Goal: Task Accomplishment & Management: Use online tool/utility

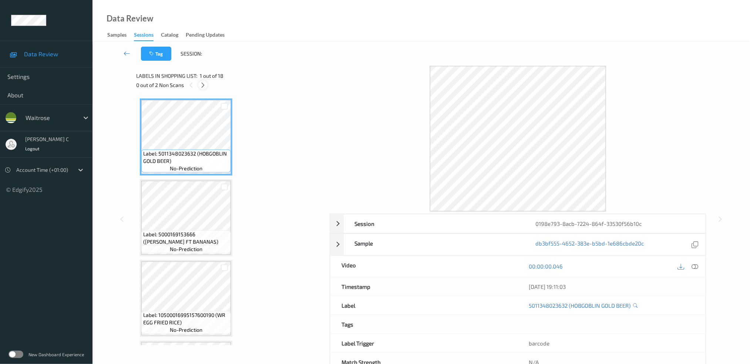
click at [200, 86] on icon at bounding box center [203, 85] width 6 height 7
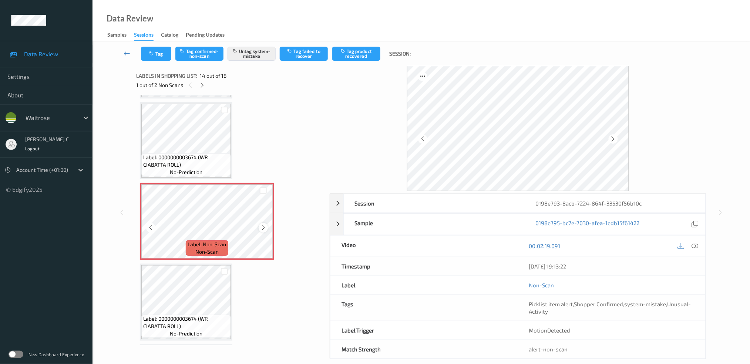
click at [265, 224] on icon at bounding box center [263, 227] width 6 height 7
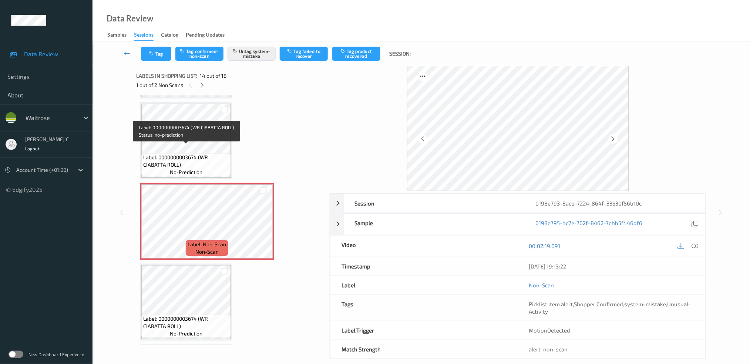
click at [188, 154] on span "Label: 0000000003674 (WR CIABATTA ROLL)" at bounding box center [186, 161] width 86 height 15
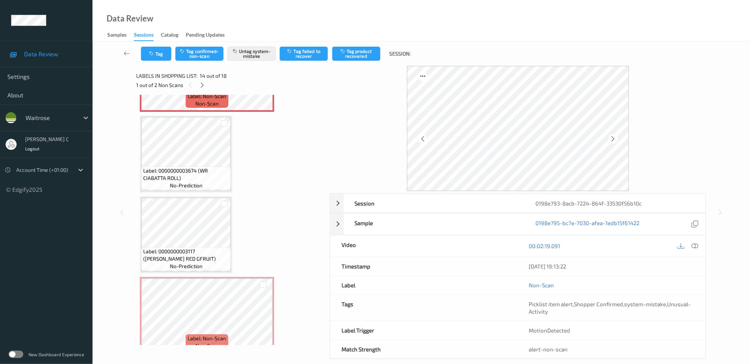
scroll to position [1162, 0]
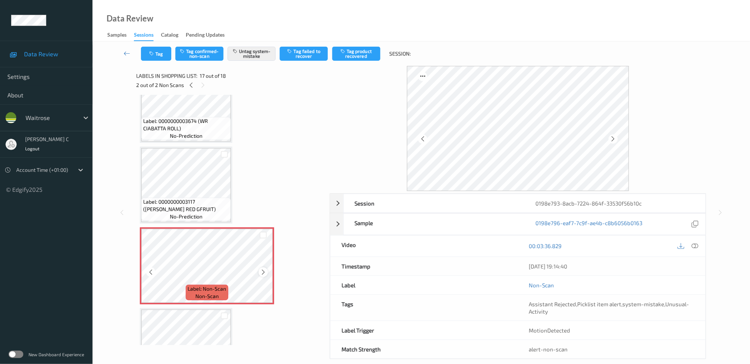
click at [262, 269] on icon at bounding box center [263, 272] width 6 height 7
click at [174, 200] on span "Label: 0000000003117 ([PERSON_NAME] RED GFRUIT)" at bounding box center [186, 205] width 86 height 15
